Goal: Task Accomplishment & Management: Use online tool/utility

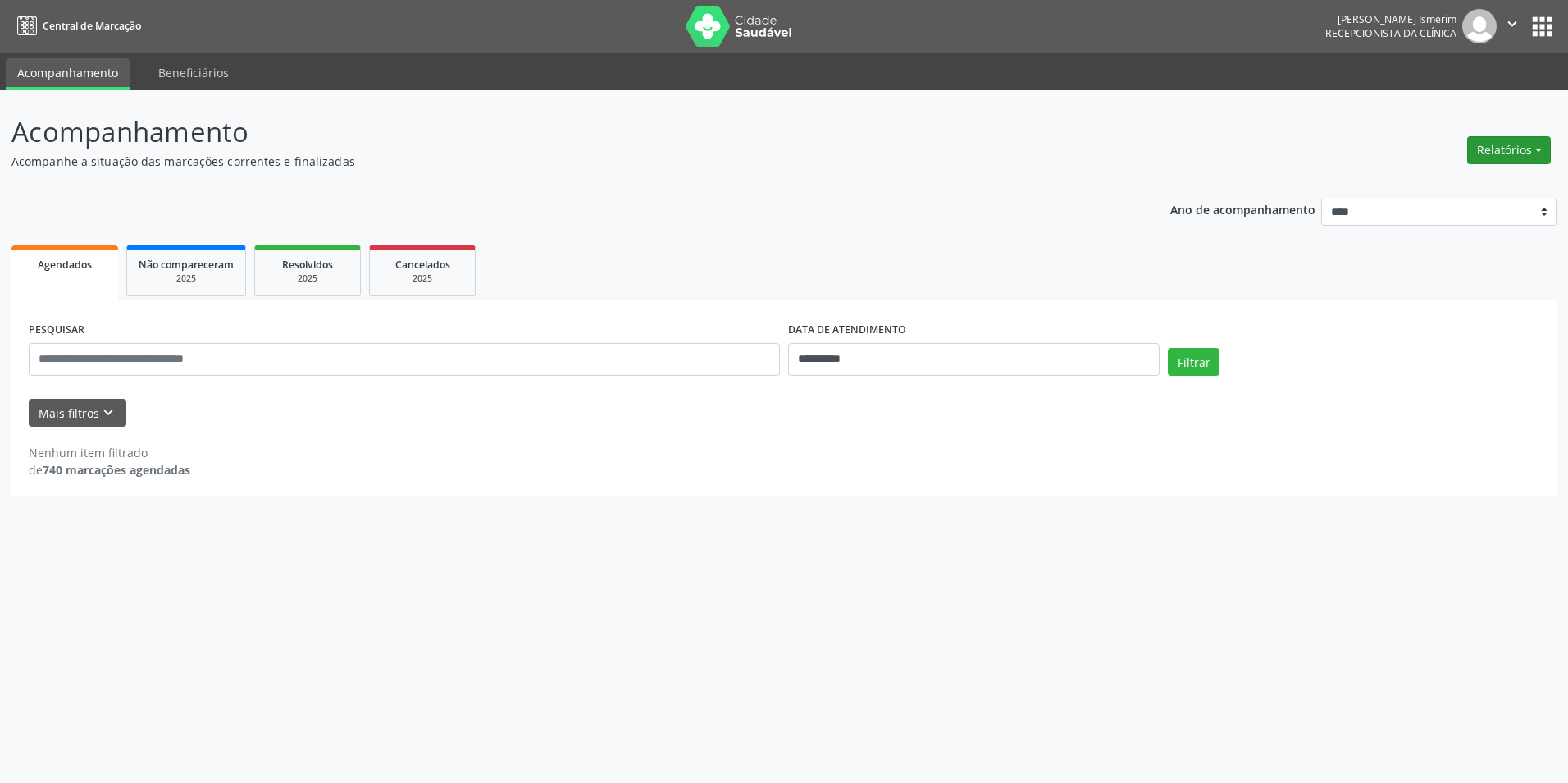
drag, startPoint x: 1549, startPoint y: 151, endPoint x: 1526, endPoint y: 158, distance: 24.0
click at [1548, 151] on button "Relatórios" at bounding box center [1508, 150] width 83 height 28
click at [1485, 176] on link "Agendamentos" at bounding box center [1463, 185] width 177 height 23
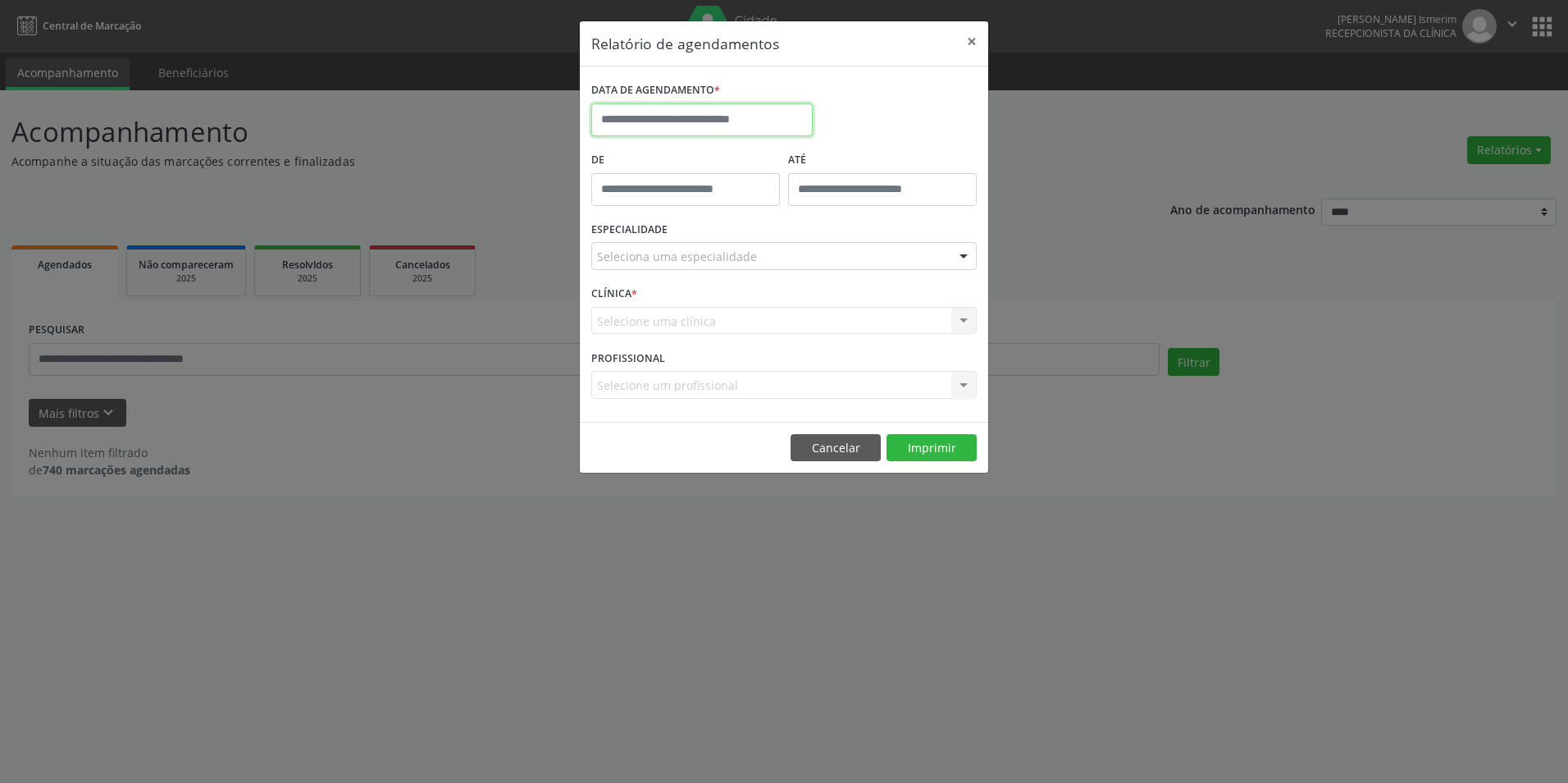
click at [734, 106] on input "text" at bounding box center [701, 119] width 221 height 32
click at [683, 334] on span "26" at bounding box center [680, 337] width 32 height 32
type input "**********"
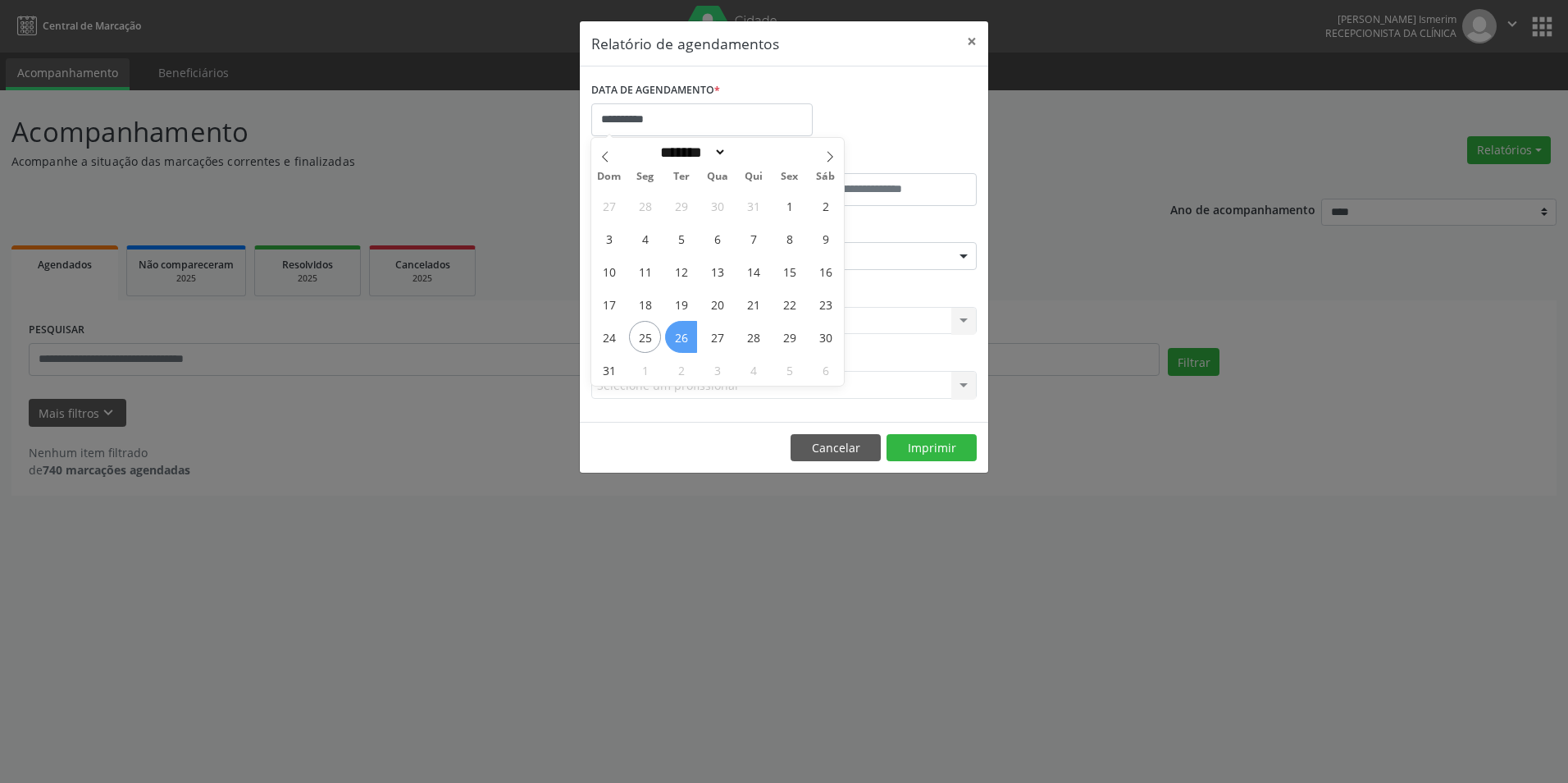
click at [683, 334] on span "26" at bounding box center [680, 337] width 32 height 32
click at [752, 257] on div "Seleciona uma especialidade" at bounding box center [784, 255] width 386 height 28
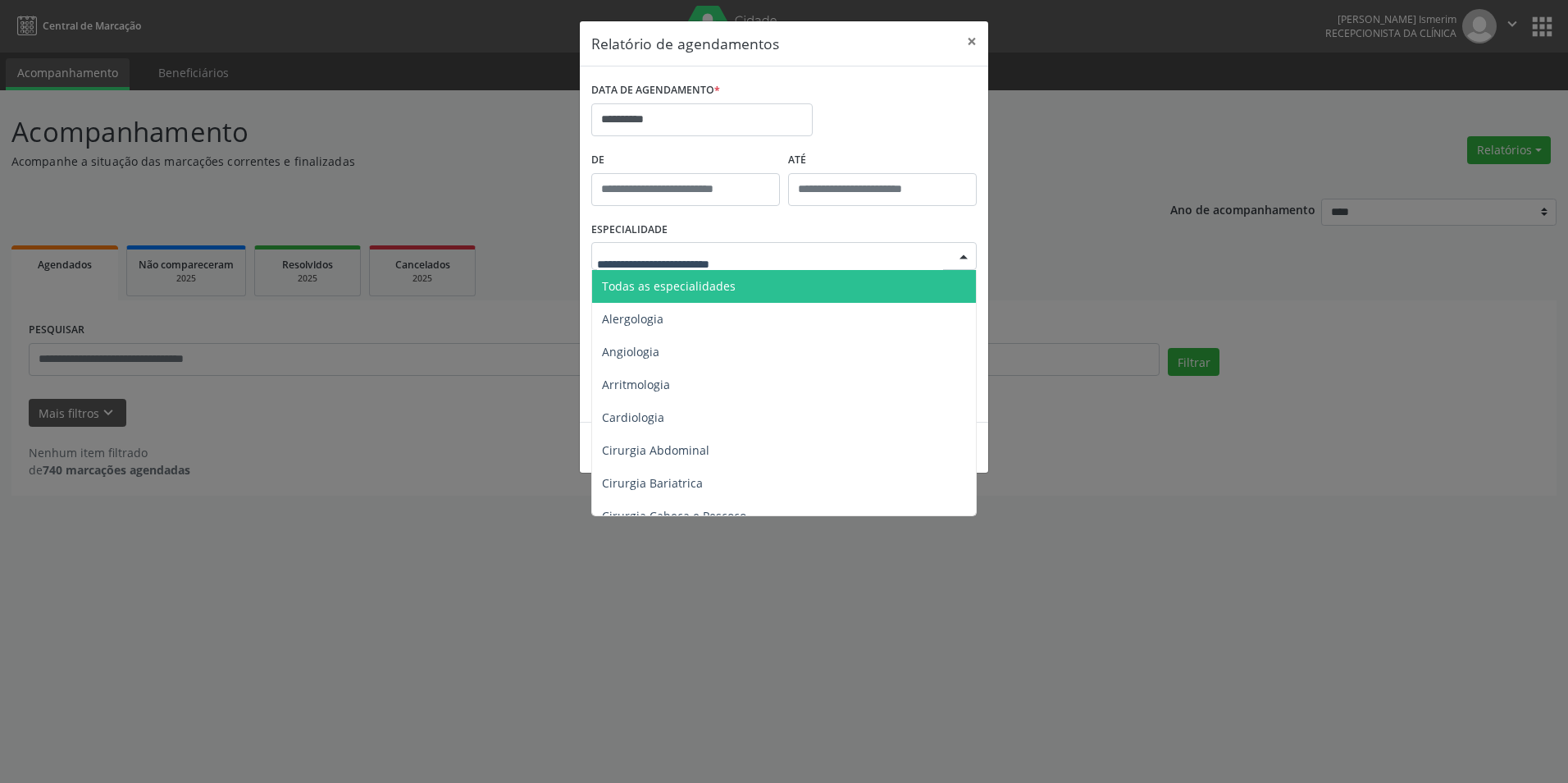
click at [730, 286] on span "Todas as especialidades" at bounding box center [784, 286] width 386 height 32
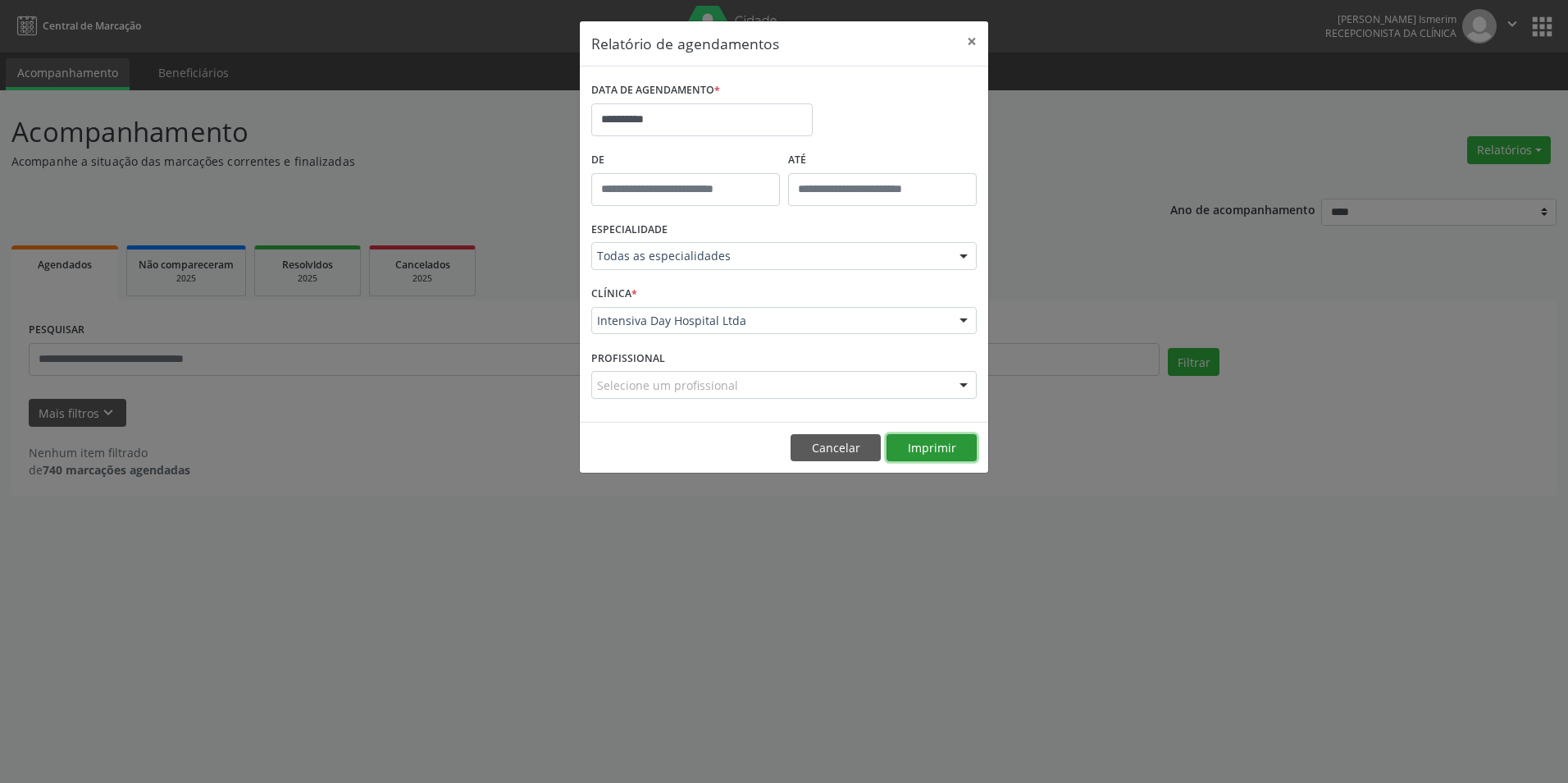
click at [920, 435] on button "Imprimir" at bounding box center [932, 448] width 90 height 28
